Goal: Information Seeking & Learning: Learn about a topic

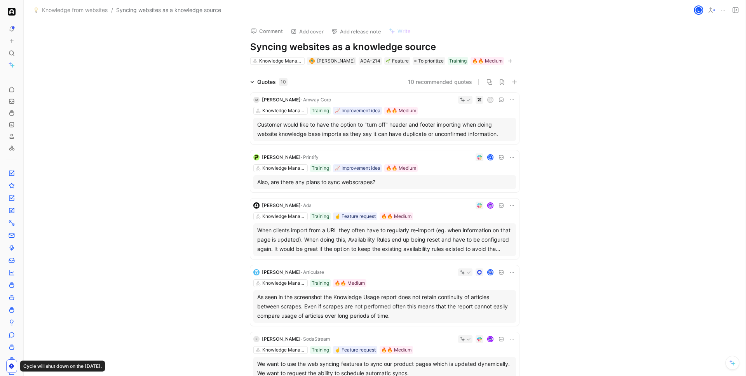
click at [426, 102] on div "j" at bounding box center [425, 100] width 182 height 8
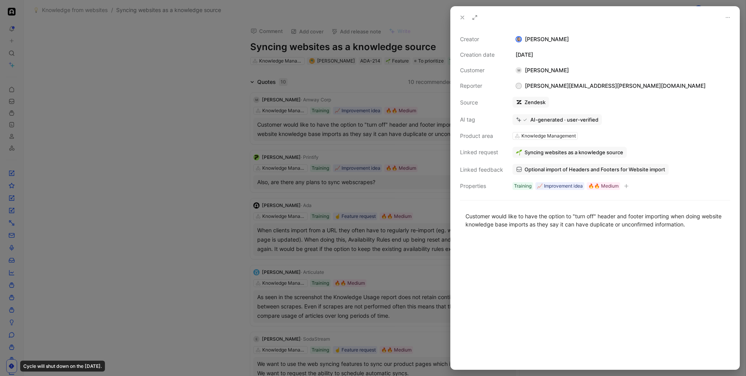
click at [415, 105] on div at bounding box center [373, 188] width 746 height 376
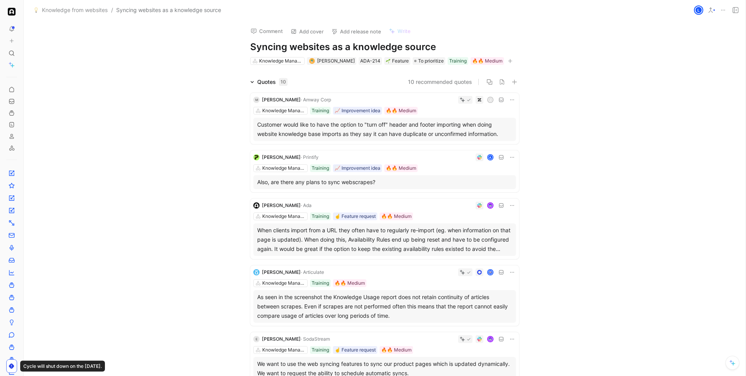
click at [433, 160] on div "A" at bounding box center [419, 158] width 194 height 8
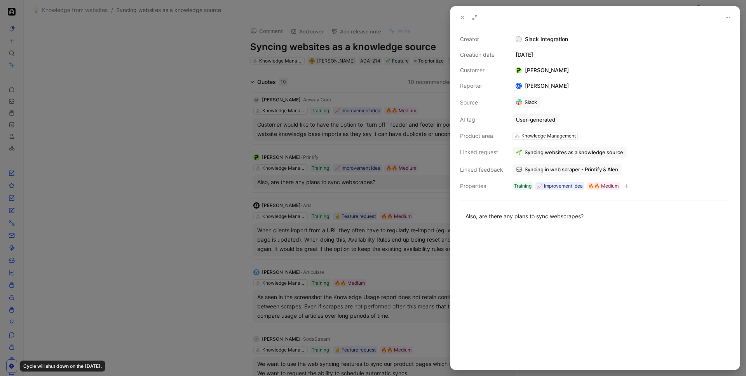
click at [284, 155] on div at bounding box center [373, 188] width 746 height 376
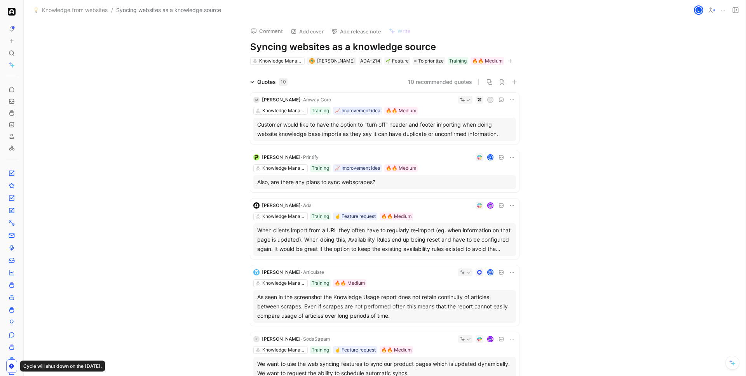
click at [418, 209] on div at bounding box center [415, 206] width 201 height 8
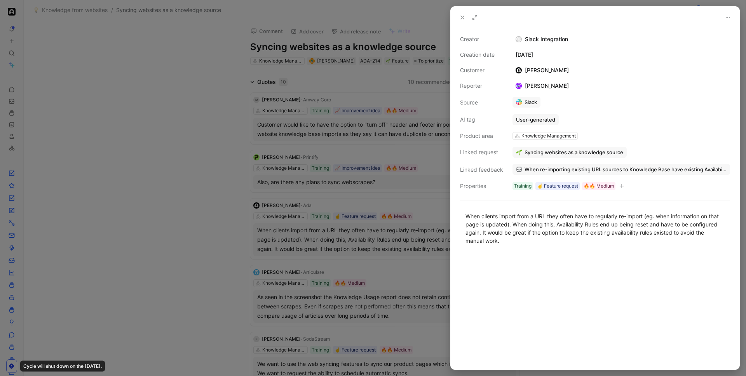
click at [351, 210] on div at bounding box center [373, 188] width 746 height 376
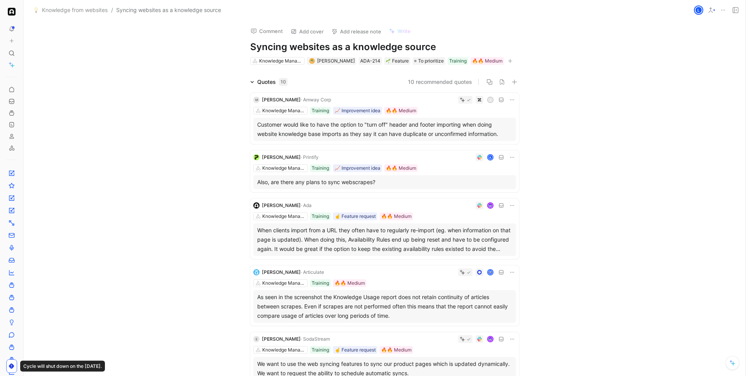
scroll to position [31, 0]
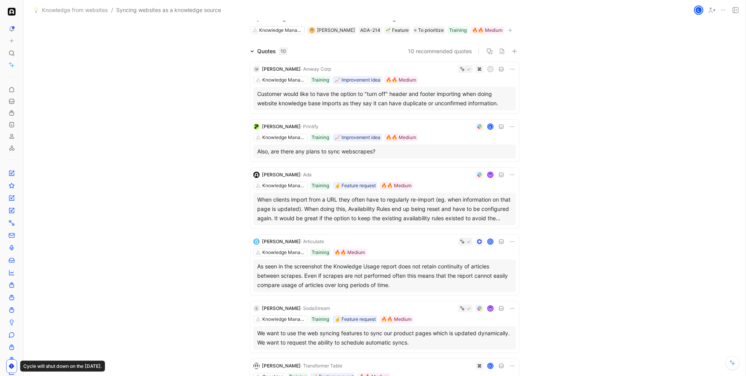
click at [391, 248] on div "[PERSON_NAME] · Articulate Knowledge Management Training 🔥🔥 Medium As seen in t…" at bounding box center [384, 265] width 269 height 61
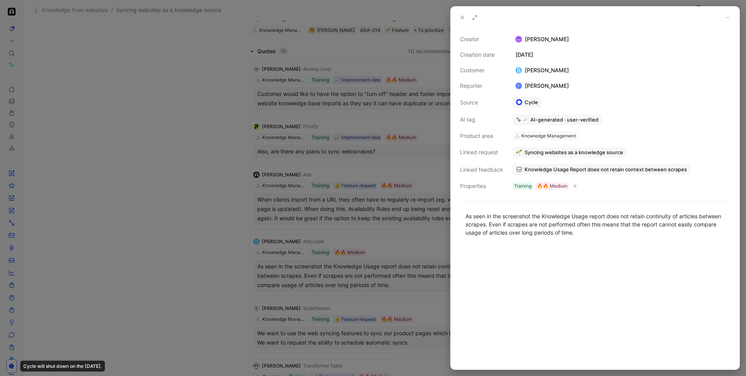
click at [369, 248] on div at bounding box center [373, 188] width 746 height 376
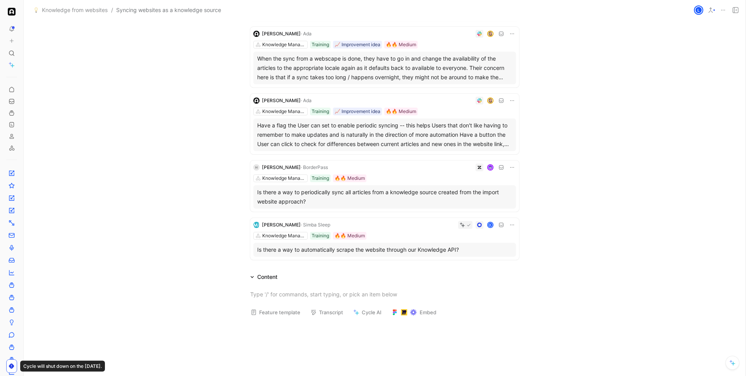
scroll to position [424, 0]
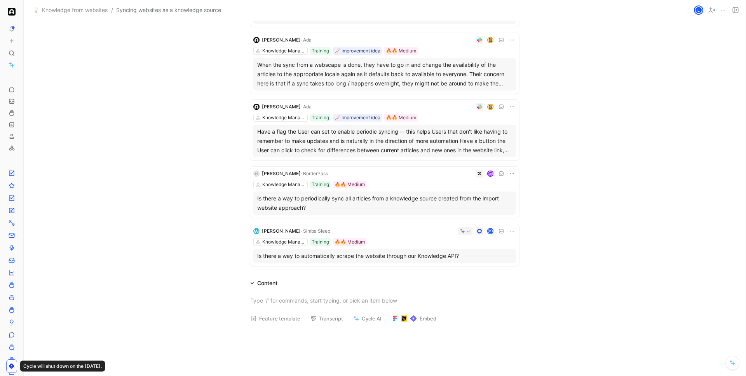
click at [408, 230] on div "d" at bounding box center [424, 231] width 183 height 8
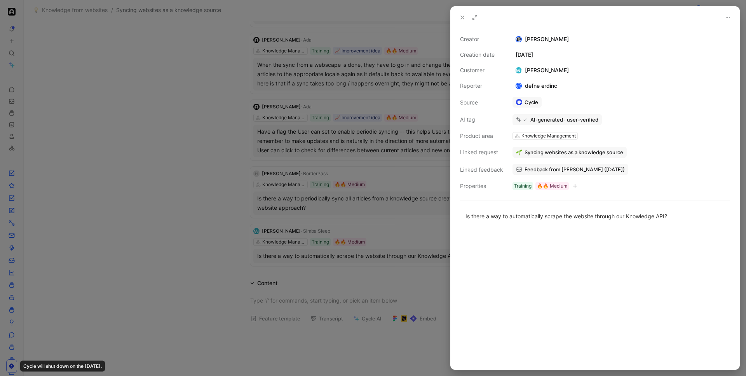
click at [335, 208] on div at bounding box center [373, 188] width 746 height 376
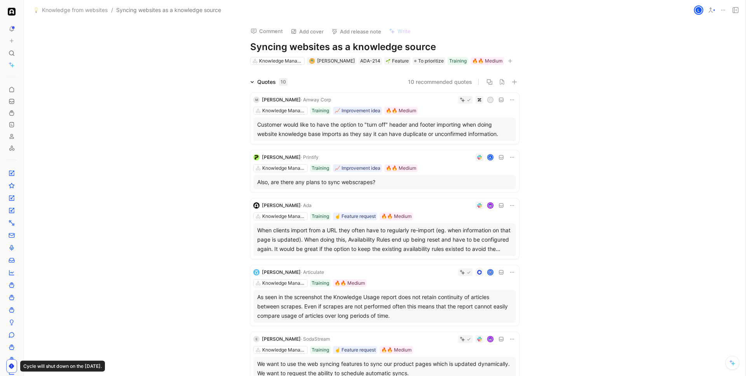
click at [349, 50] on h1 "Syncing websites as a knowledge source" at bounding box center [384, 47] width 269 height 12
copy h1 "Syncing websites as a knowledge source"
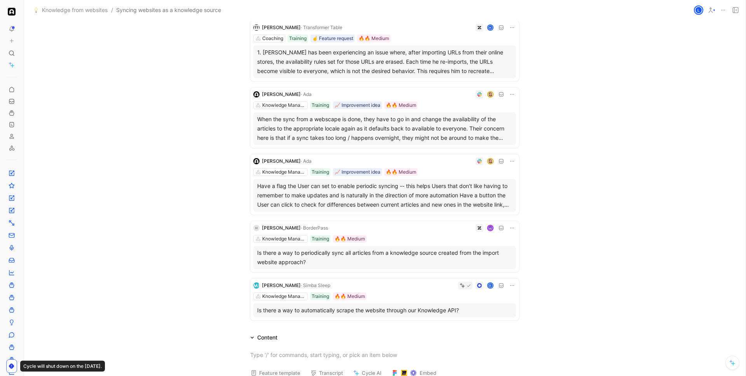
scroll to position [564, 0]
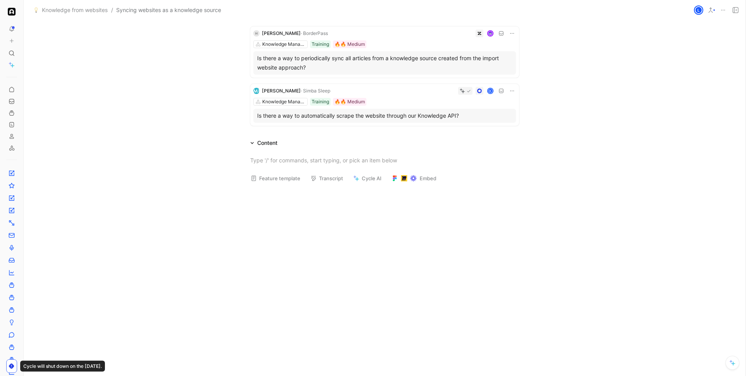
click at [417, 99] on div "Knowledge Management Training 🔥🔥 Medium" at bounding box center [384, 102] width 263 height 8
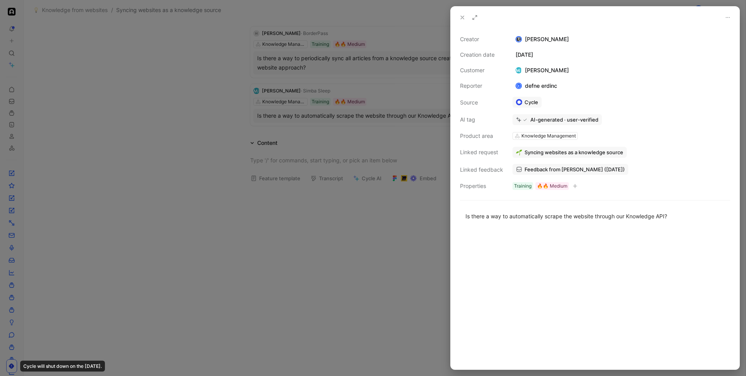
click at [418, 99] on div at bounding box center [373, 188] width 746 height 376
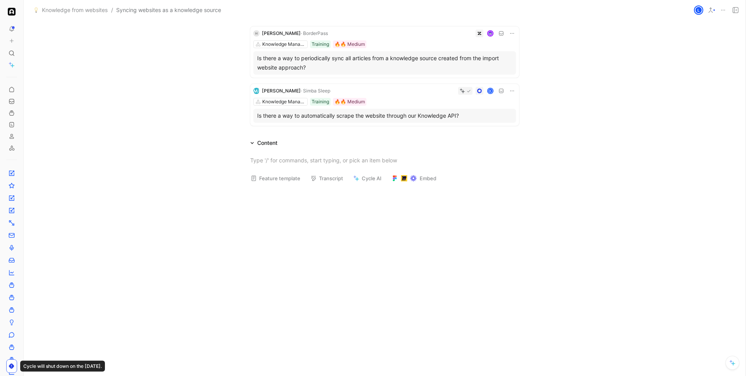
scroll to position [490, 0]
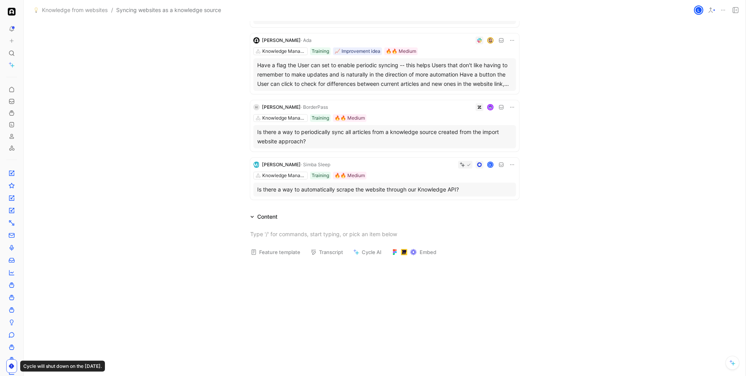
click at [420, 124] on div "[PERSON_NAME] · BorderPass Knowledge Management Training 🔥🔥 Medium Is there a w…" at bounding box center [384, 125] width 269 height 51
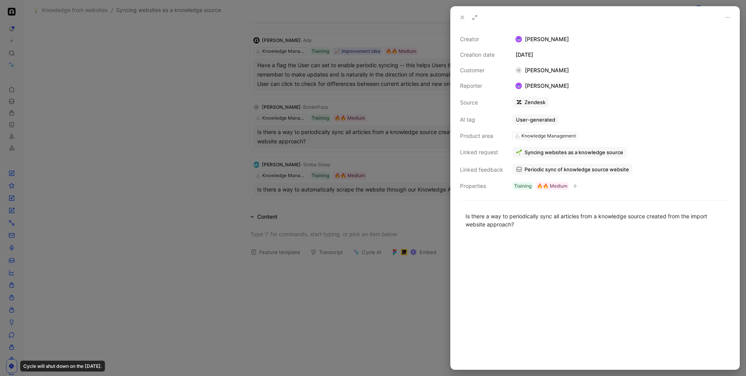
click at [418, 121] on div at bounding box center [373, 188] width 746 height 376
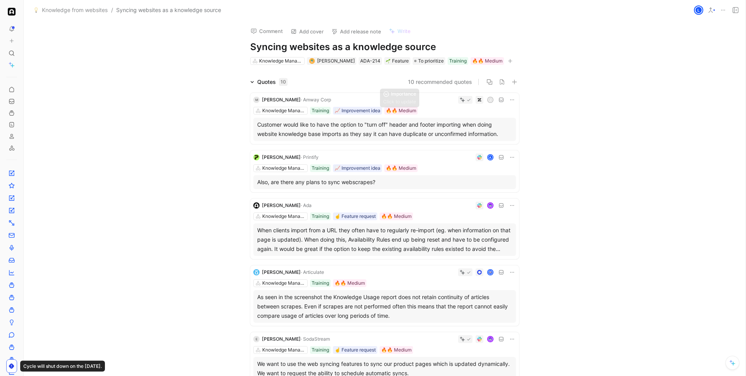
click at [413, 103] on div "j" at bounding box center [425, 100] width 182 height 8
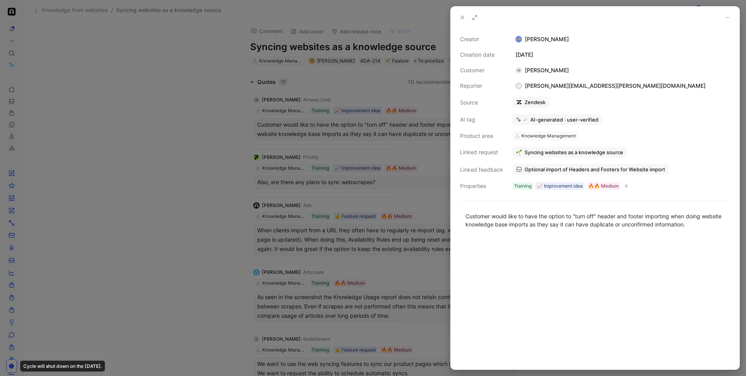
click at [415, 136] on div at bounding box center [373, 188] width 746 height 376
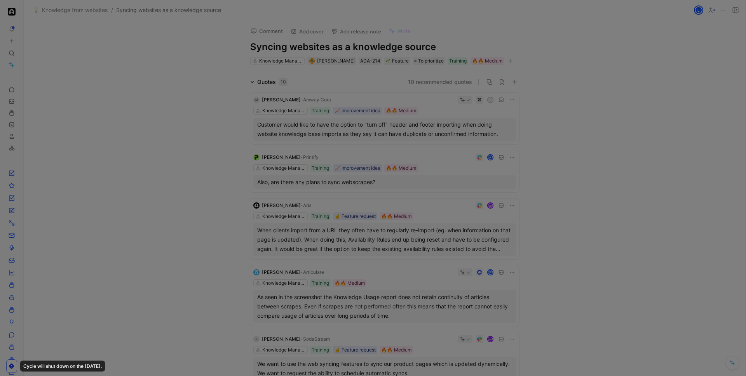
click at [417, 155] on div "A" at bounding box center [419, 158] width 194 height 8
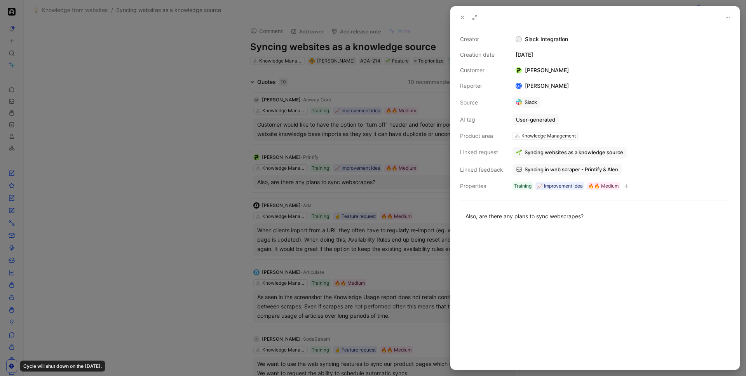
click at [417, 155] on div at bounding box center [373, 188] width 746 height 376
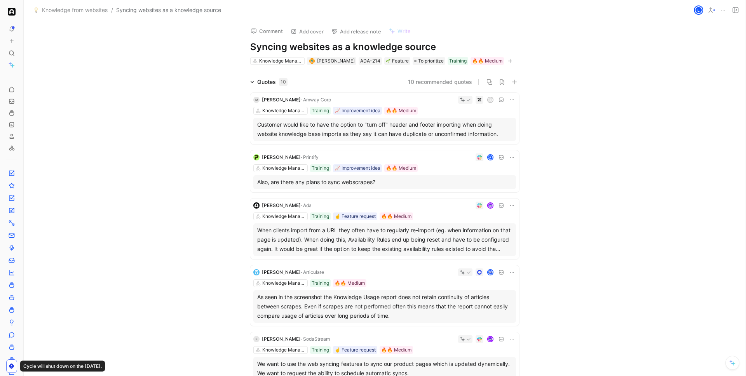
click at [433, 208] on div at bounding box center [415, 206] width 201 height 8
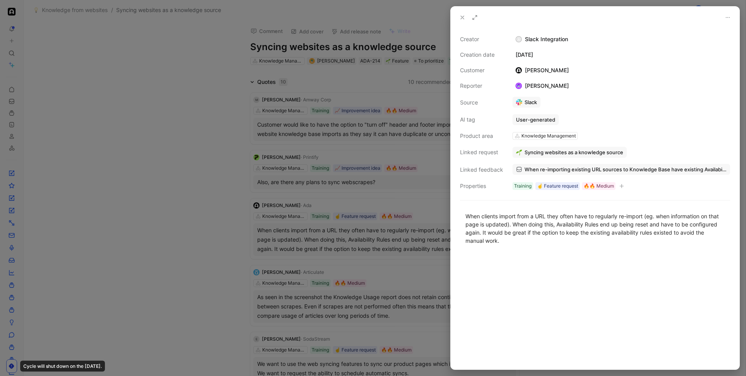
click at [421, 197] on div at bounding box center [373, 188] width 746 height 376
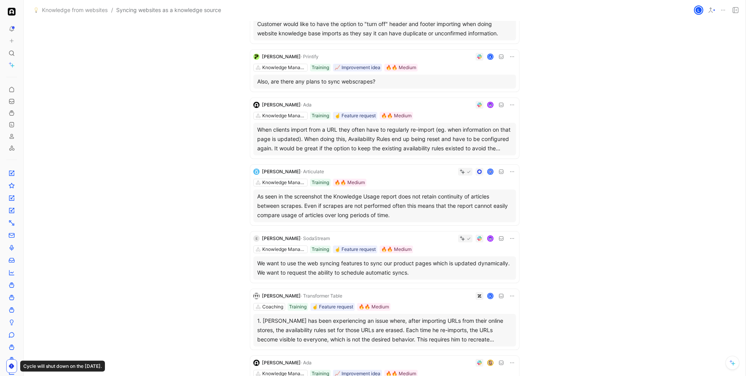
scroll to position [102, 0]
click at [421, 178] on div "Knowledge Management Training 🔥🔥 Medium" at bounding box center [384, 181] width 263 height 8
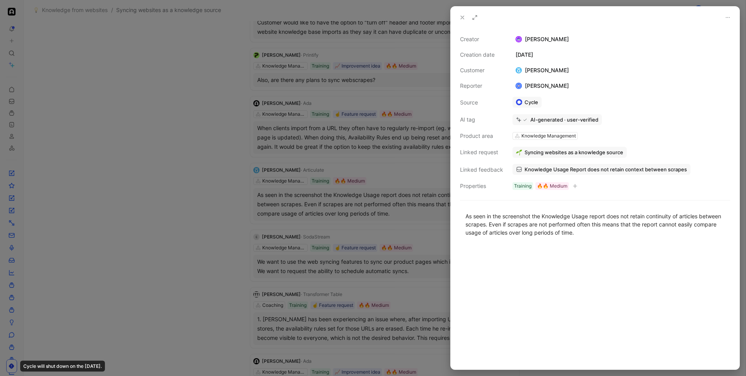
click at [405, 176] on div at bounding box center [373, 188] width 746 height 376
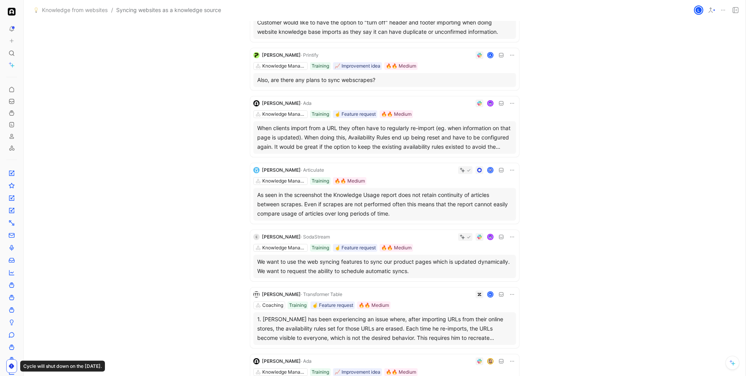
click at [417, 245] on div "Knowledge Management Training ☝️ Feature request 🔥🔥 Medium" at bounding box center [384, 248] width 263 height 8
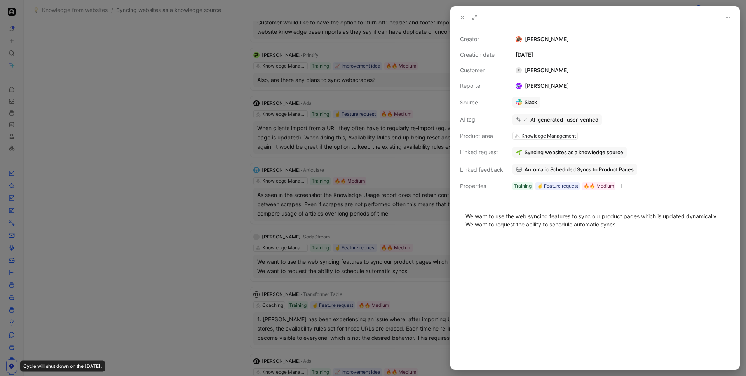
click at [396, 240] on div at bounding box center [373, 188] width 746 height 376
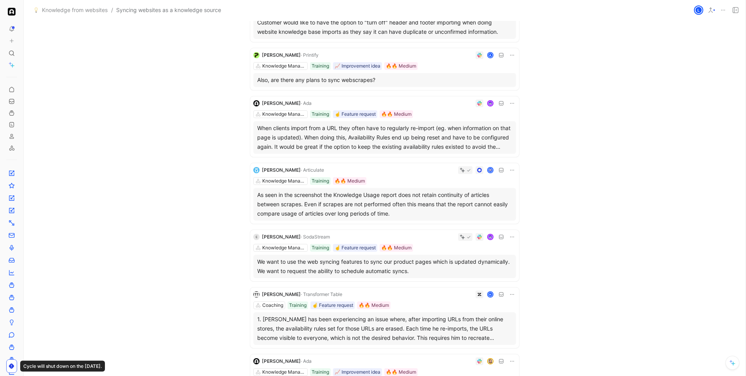
click at [423, 298] on div "H" at bounding box center [430, 295] width 171 height 8
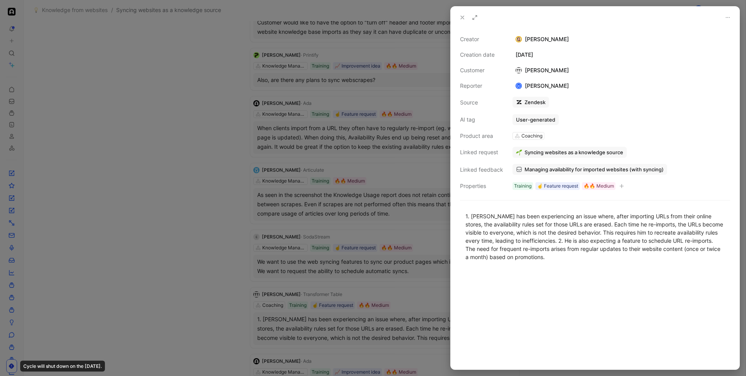
click at [410, 300] on div at bounding box center [373, 188] width 746 height 376
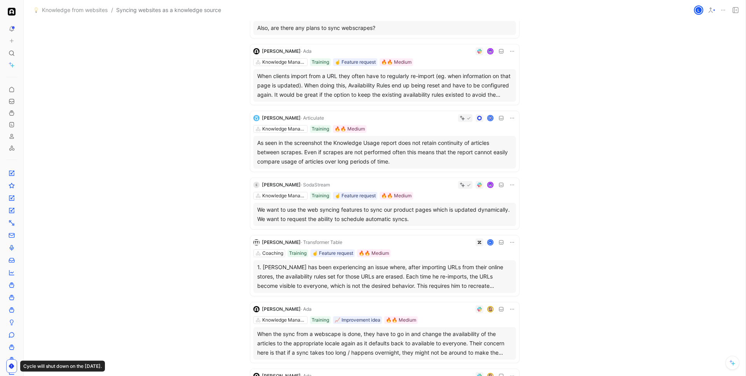
scroll to position [178, 0]
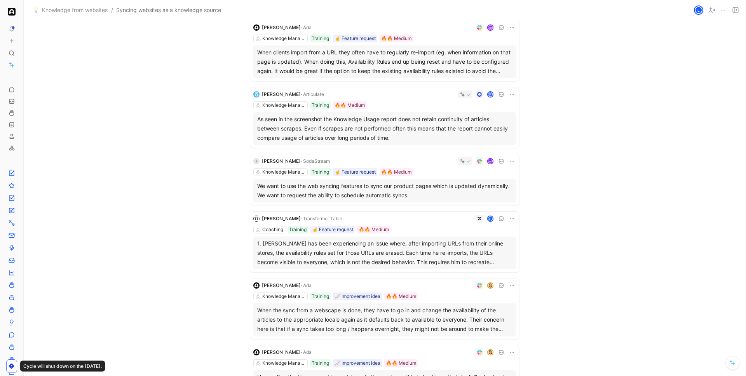
click at [432, 277] on div "M [PERSON_NAME] · Amway Corp j Knowledge Management Training 📈 Improvement idea…" at bounding box center [385, 213] width 272 height 600
click at [434, 285] on div at bounding box center [415, 286] width 201 height 8
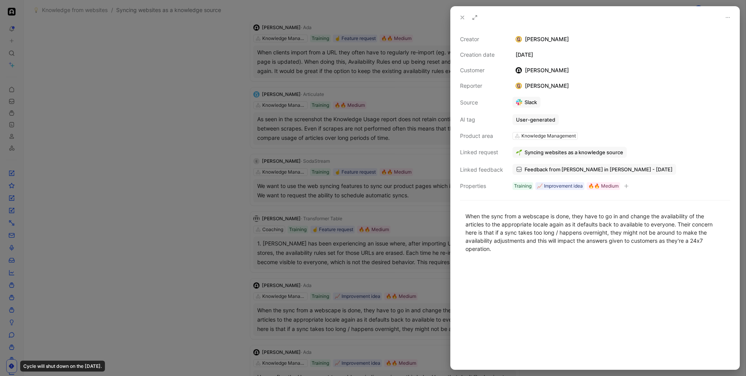
click at [433, 286] on div at bounding box center [373, 188] width 746 height 376
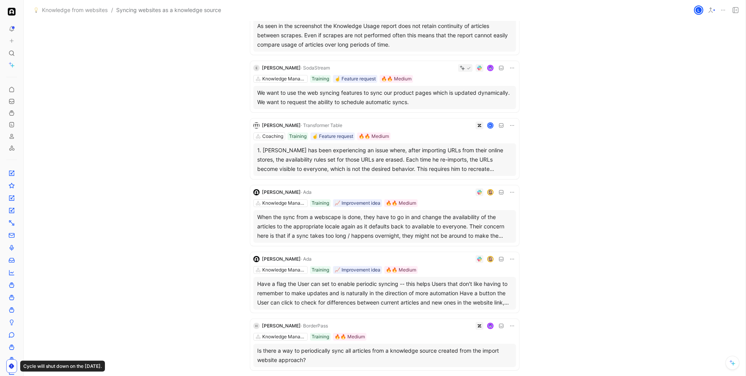
scroll to position [273, 0]
click at [441, 253] on div "[PERSON_NAME] Knowledge Management Training 📈 Improvement idea 🔥🔥 Medium Have a…" at bounding box center [384, 281] width 269 height 61
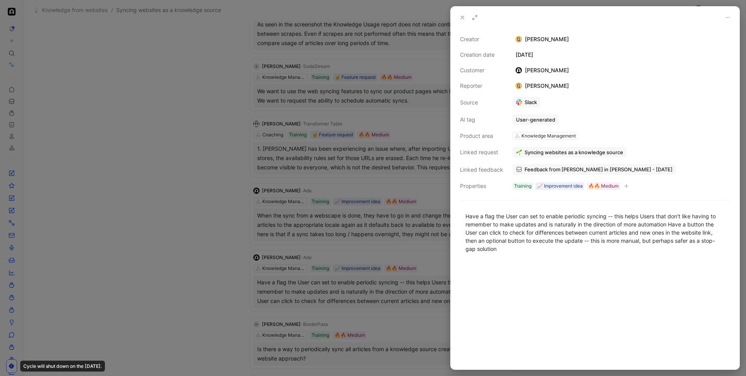
click at [425, 272] on div at bounding box center [373, 188] width 746 height 376
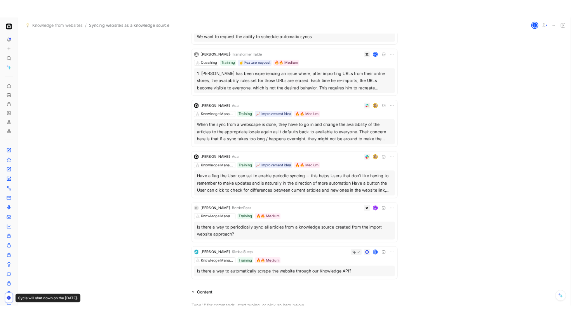
scroll to position [349, 0]
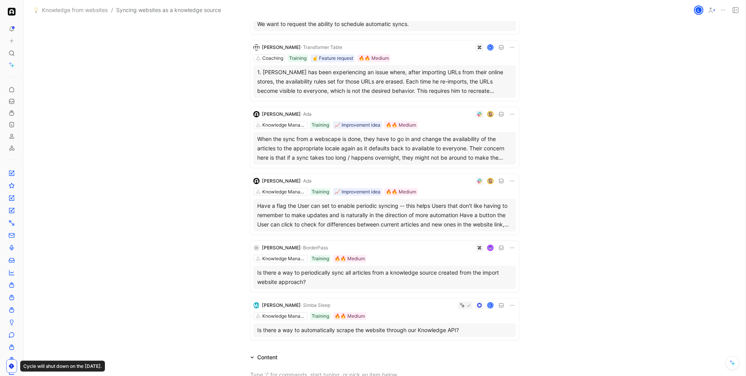
click at [439, 249] on div at bounding box center [423, 248] width 185 height 8
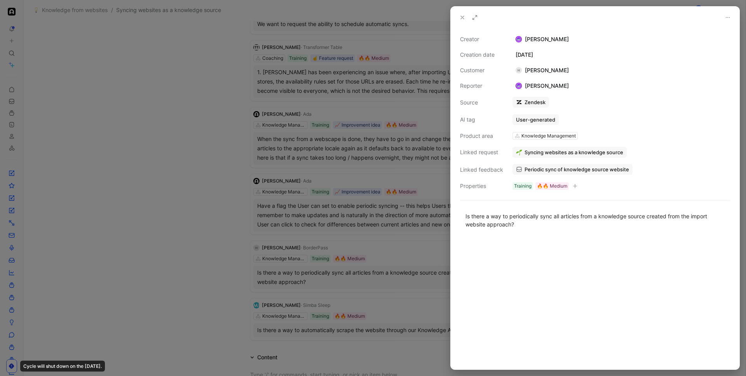
click at [394, 270] on div at bounding box center [373, 188] width 746 height 376
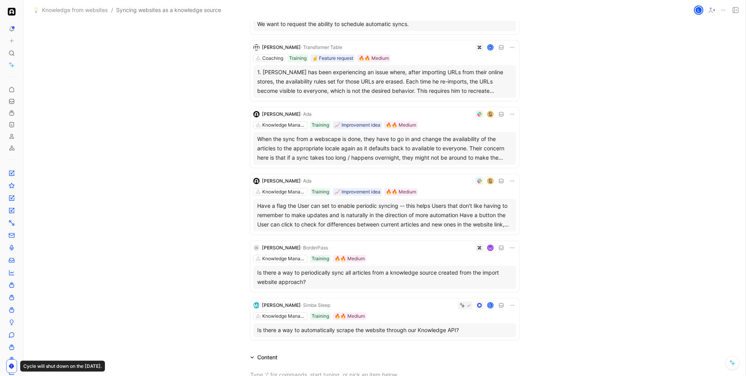
click at [412, 313] on div "Knowledge Management Training 🔥🔥 Medium" at bounding box center [384, 316] width 263 height 8
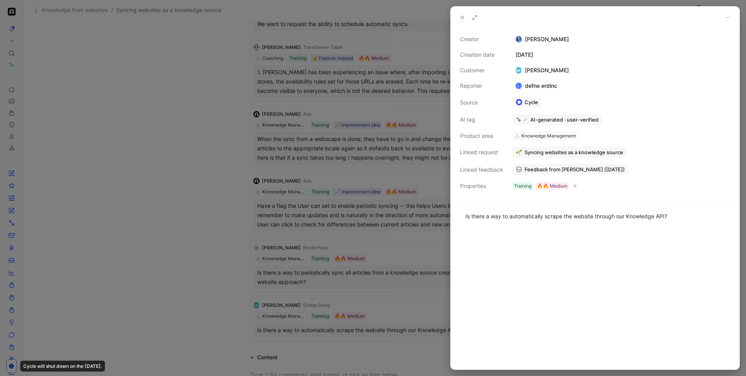
click at [403, 263] on div at bounding box center [373, 188] width 746 height 376
